Goal: Communication & Community: Share content

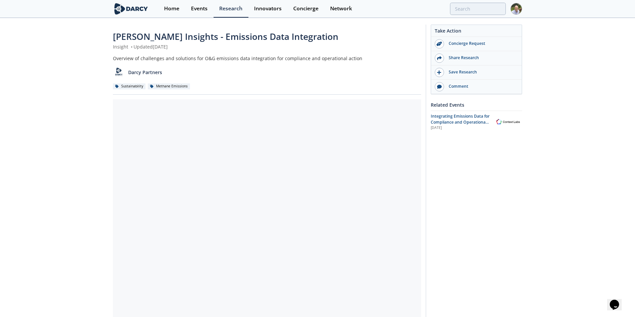
click at [306, 138] on div at bounding box center [267, 218] width 308 height 239
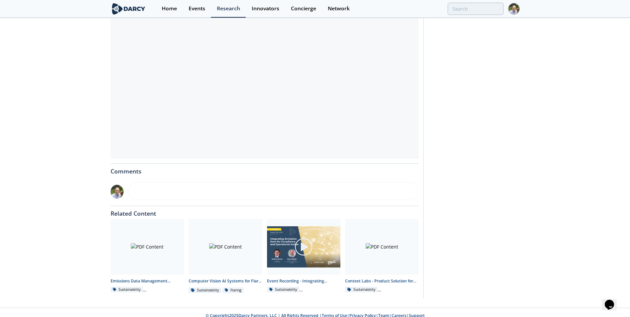
scroll to position [186, 0]
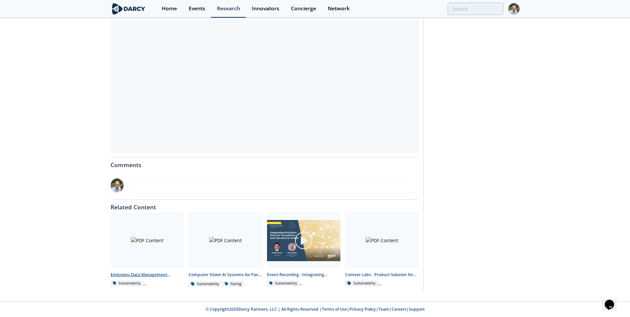
click at [146, 234] on div at bounding box center [148, 241] width 74 height 56
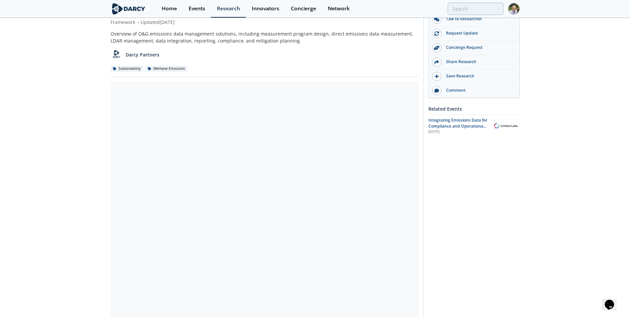
scroll to position [66, 0]
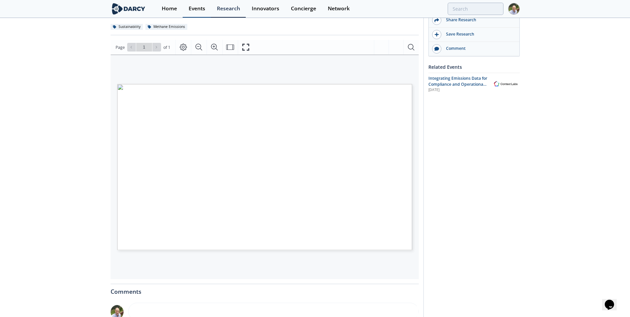
click at [192, 9] on div "Events" at bounding box center [197, 8] width 17 height 5
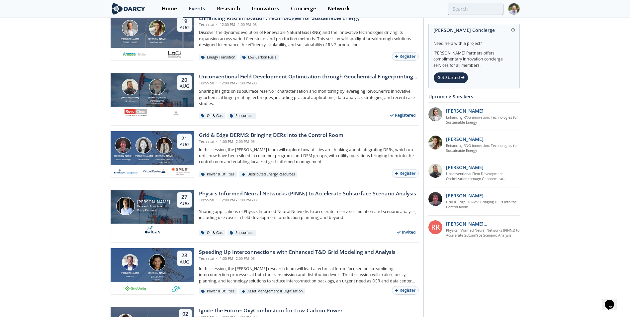
scroll to position [66, 0]
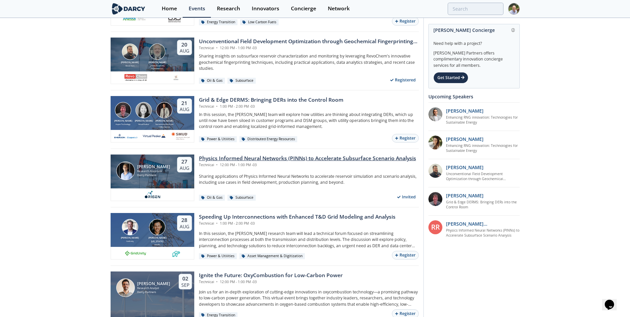
click at [328, 157] on div "Physics Informed Neural Networks (PINNs) to Accelerate Subsurface Scenario Anal…" at bounding box center [307, 158] width 217 height 8
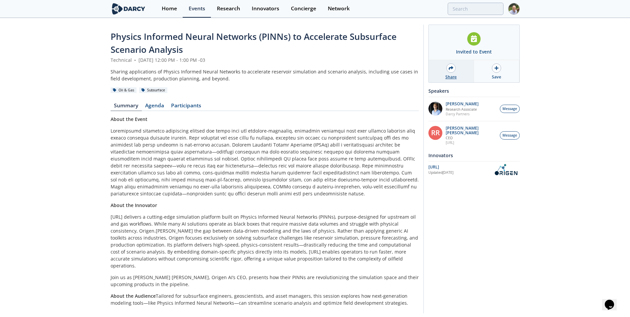
click at [453, 69] on icon at bounding box center [451, 68] width 5 height 5
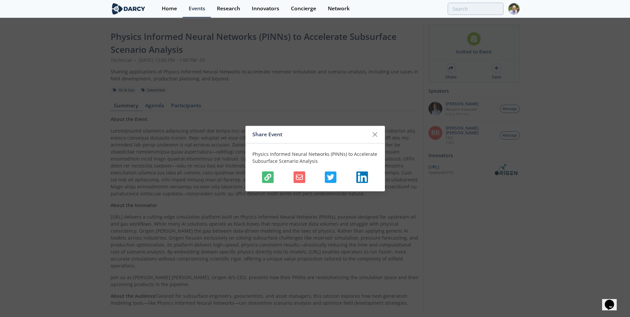
click at [300, 177] on icon "button" at bounding box center [299, 176] width 7 height 5
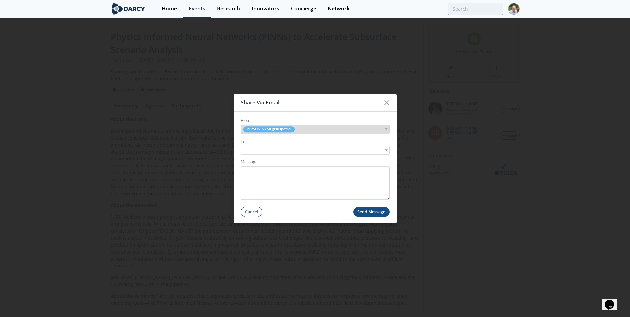
click at [388, 149] on div at bounding box center [315, 150] width 149 height 9
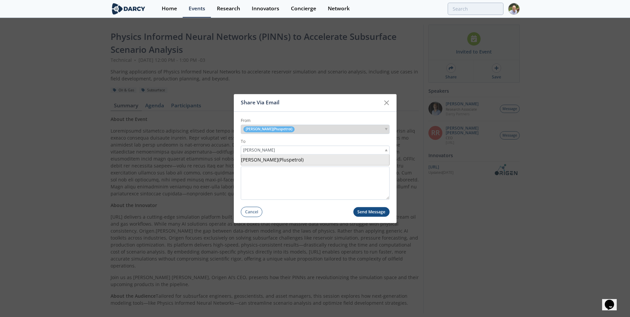
type input "[PERSON_NAME]"
click at [316, 150] on div "× [PERSON_NAME] ( Pluspetrol )" at bounding box center [315, 150] width 149 height 9
type input "[PERSON_NAME]"
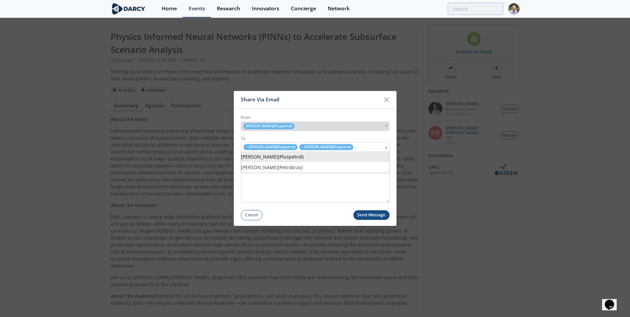
click at [354, 147] on input "search" at bounding box center [358, 146] width 8 height 7
type input "[PERSON_NAME]"
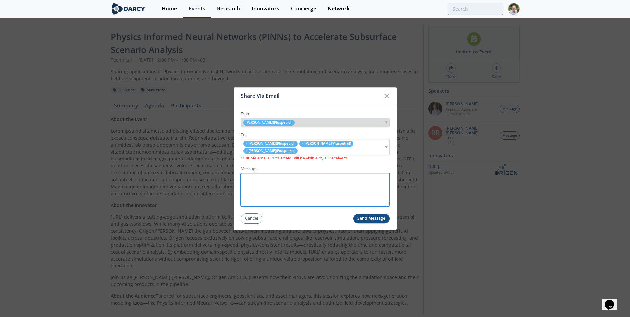
click at [296, 186] on textarea "Message" at bounding box center [315, 189] width 149 height 33
type textarea "Les puede interesar esta presentacion."
click at [362, 218] on button "Send Message" at bounding box center [371, 219] width 36 height 10
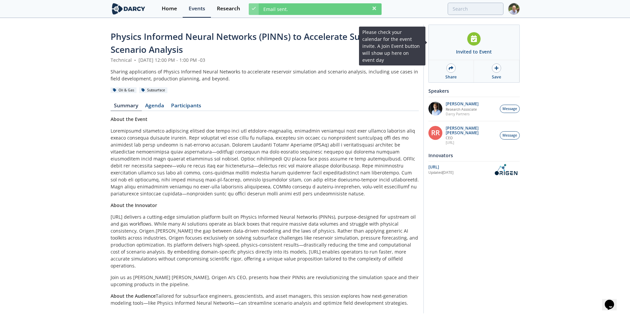
click at [476, 47] on div "Invited to Event" at bounding box center [474, 42] width 91 height 35
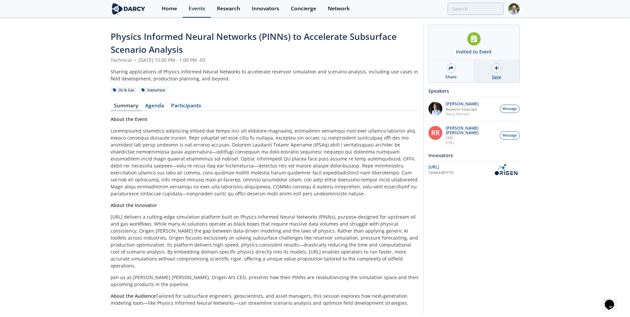
click at [498, 69] on icon at bounding box center [497, 68] width 4 height 5
click at [172, 11] on div "Home" at bounding box center [169, 8] width 15 height 5
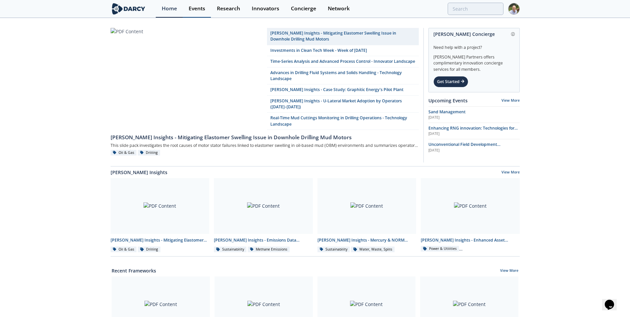
click at [203, 12] on link "Events" at bounding box center [197, 9] width 28 height 18
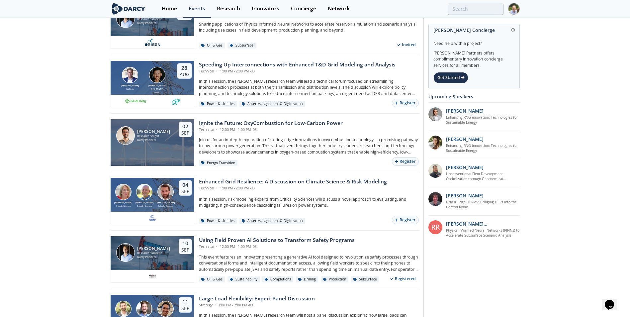
scroll to position [233, 0]
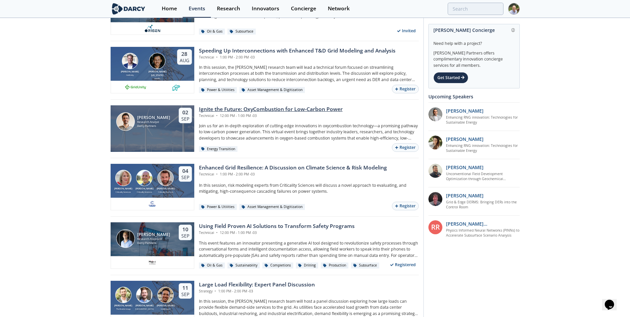
click at [249, 111] on div "Ignite the Future: OxyCombustion for Low-Carbon Power" at bounding box center [271, 109] width 144 height 8
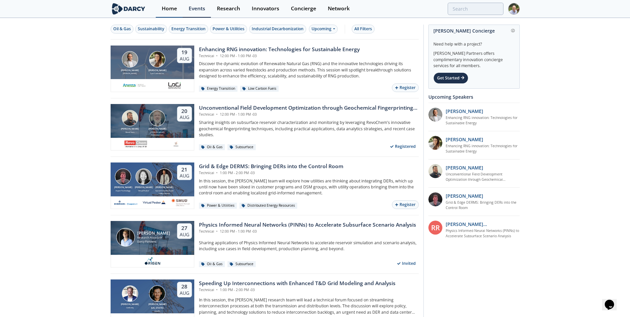
click at [168, 11] on div "Home" at bounding box center [169, 8] width 15 height 5
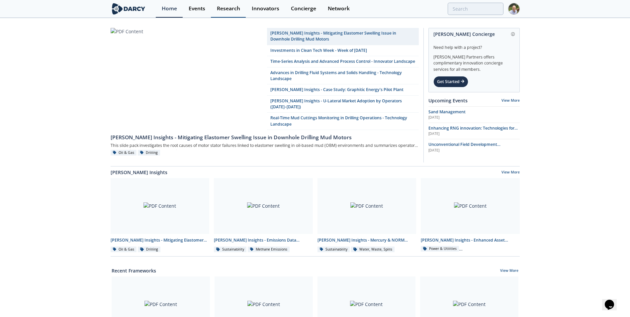
click at [231, 8] on div "Research" at bounding box center [228, 8] width 23 height 5
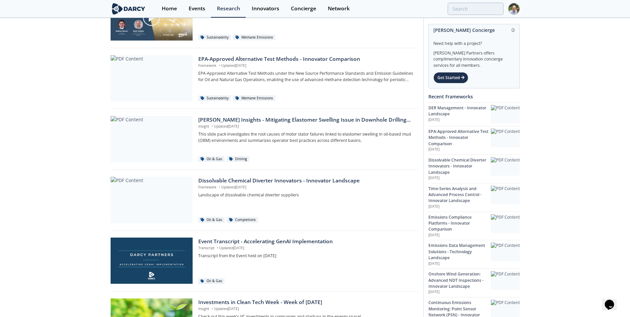
scroll to position [106, 0]
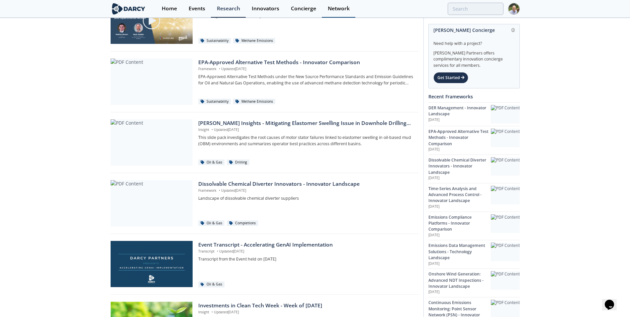
click at [338, 8] on div "Network" at bounding box center [339, 8] width 22 height 5
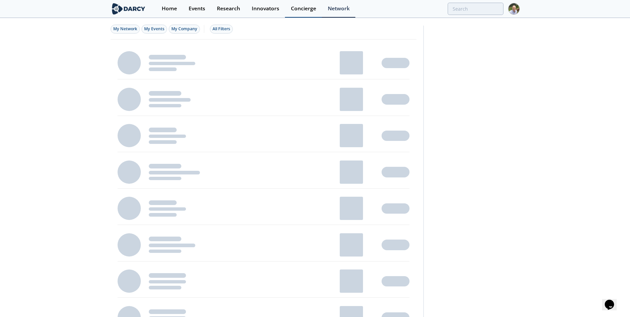
click at [307, 11] on div "Concierge" at bounding box center [303, 8] width 25 height 5
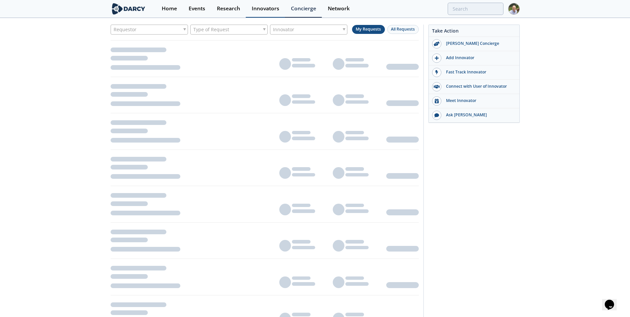
click at [271, 8] on div "Innovators" at bounding box center [266, 8] width 28 height 5
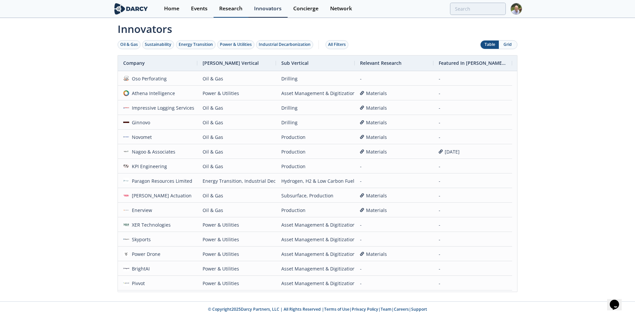
click at [233, 9] on div "Research" at bounding box center [230, 8] width 23 height 5
